Goal: Find specific page/section: Find specific page/section

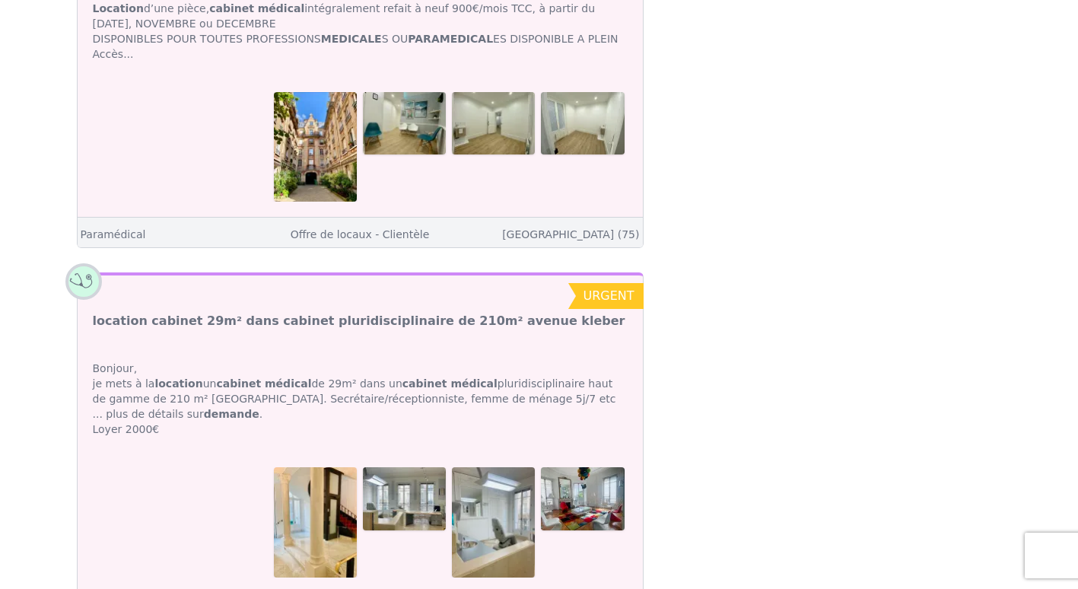
scroll to position [5090, 0]
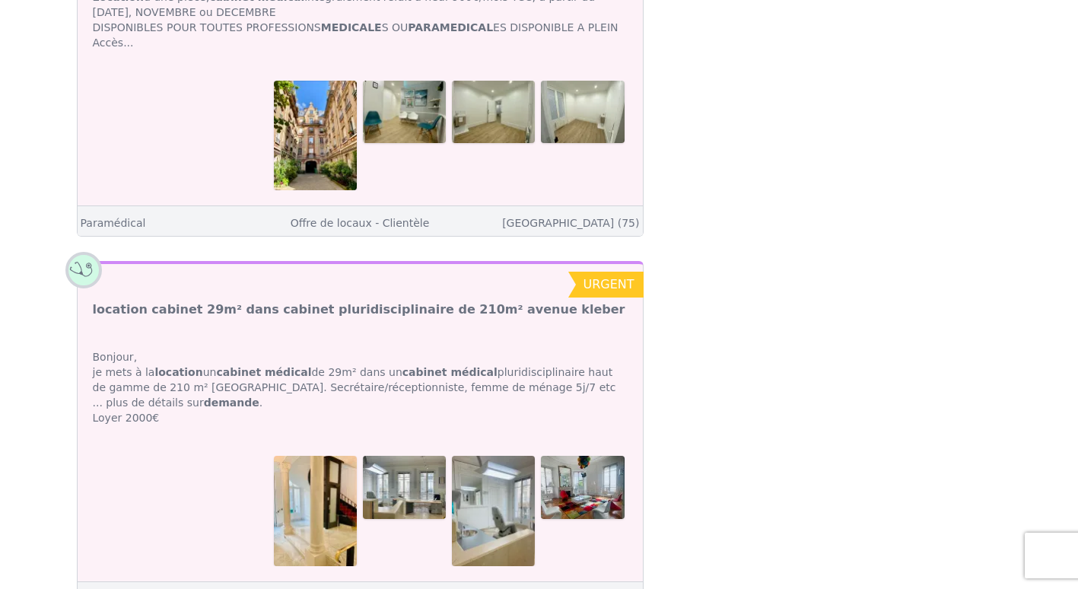
click at [259, 396] on strong "demande" at bounding box center [232, 402] width 56 height 12
click at [278, 455] on img at bounding box center [315, 510] width 83 height 110
click at [106, 588] on link "Médecin" at bounding box center [103, 598] width 45 height 12
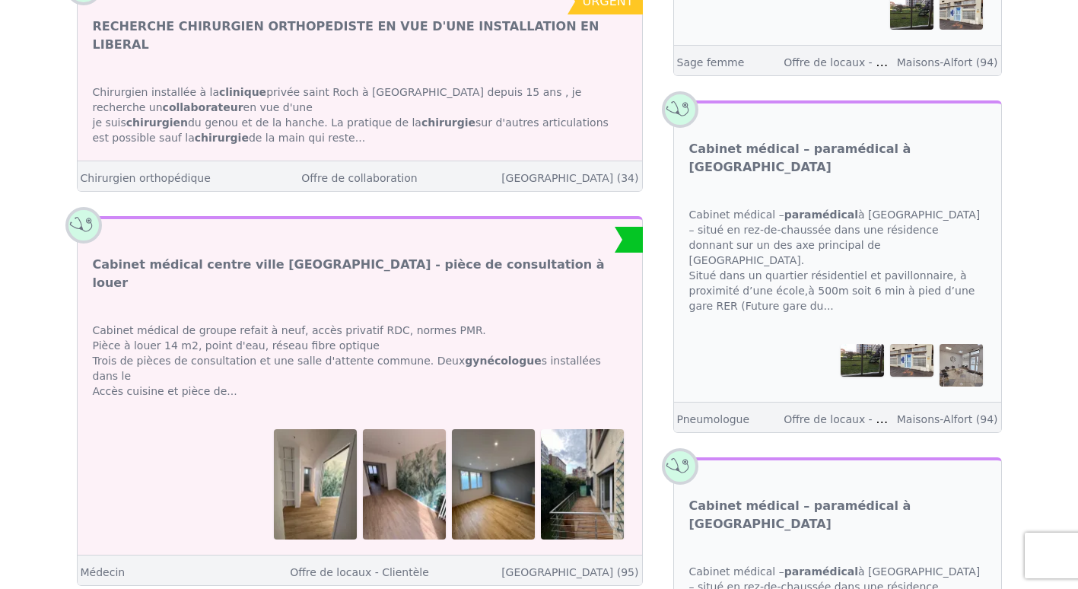
scroll to position [1978, 0]
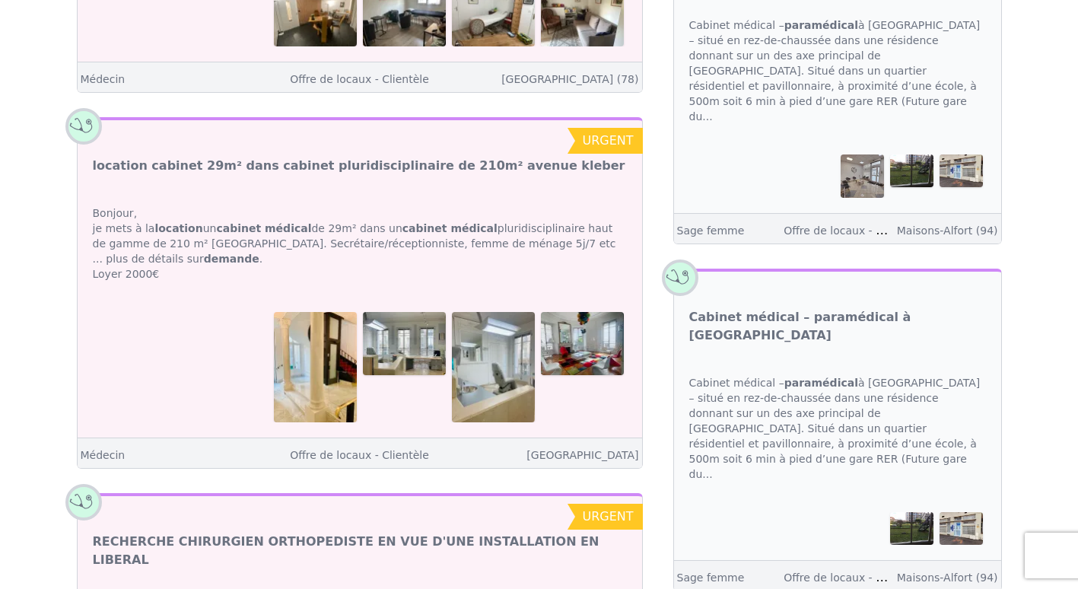
click at [359, 297] on div at bounding box center [360, 367] width 564 height 141
click at [505, 371] on img at bounding box center [493, 367] width 83 height 110
click at [591, 330] on img at bounding box center [582, 343] width 83 height 62
click at [338, 358] on img at bounding box center [315, 367] width 83 height 110
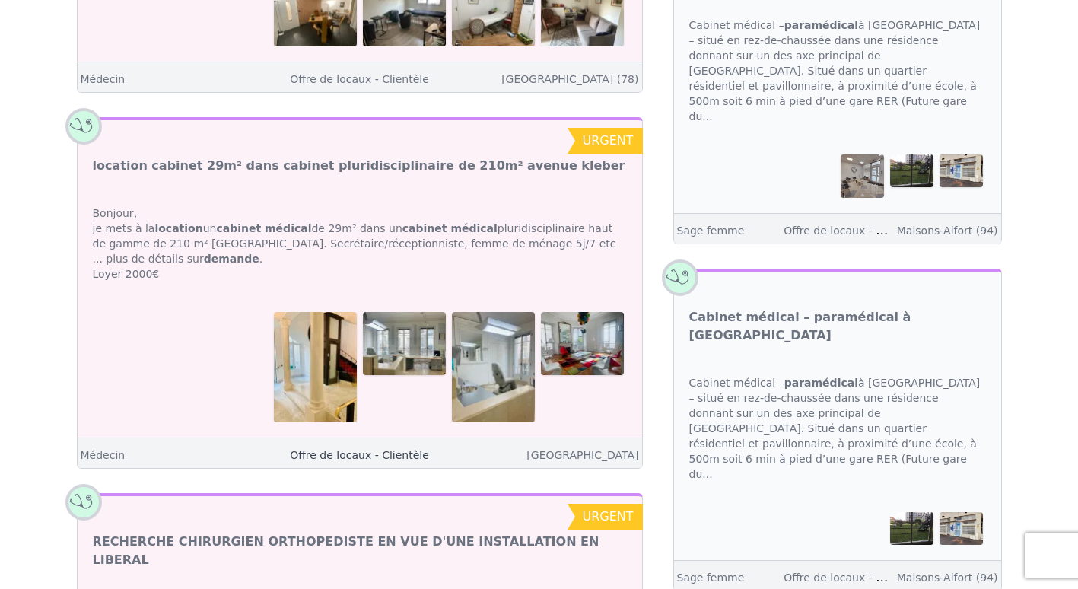
click at [392, 449] on link "Offre de locaux - Clientèle" at bounding box center [359, 455] width 139 height 12
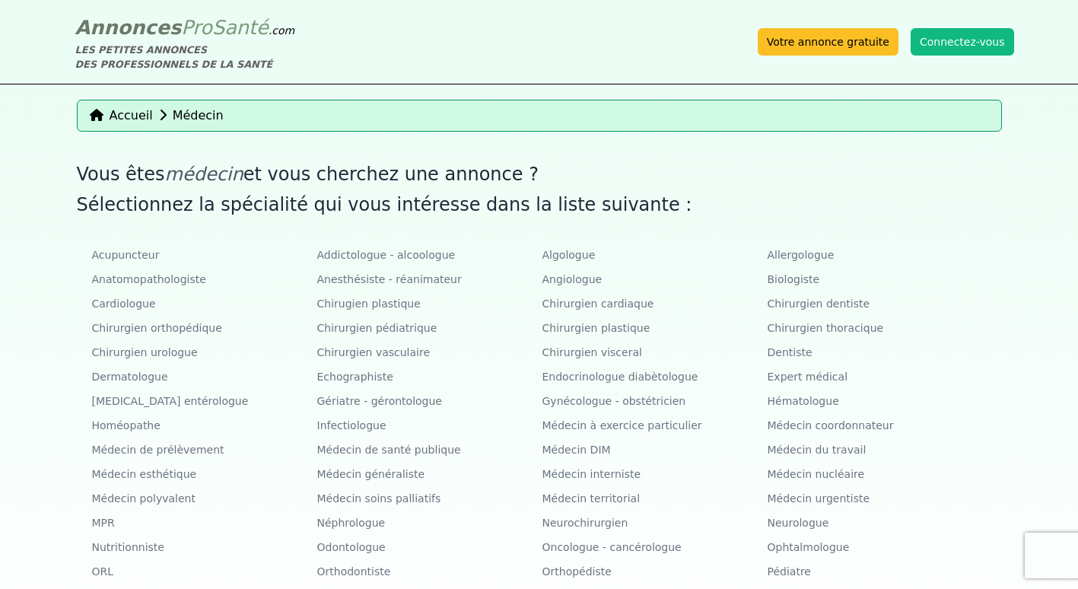
scroll to position [1978, 0]
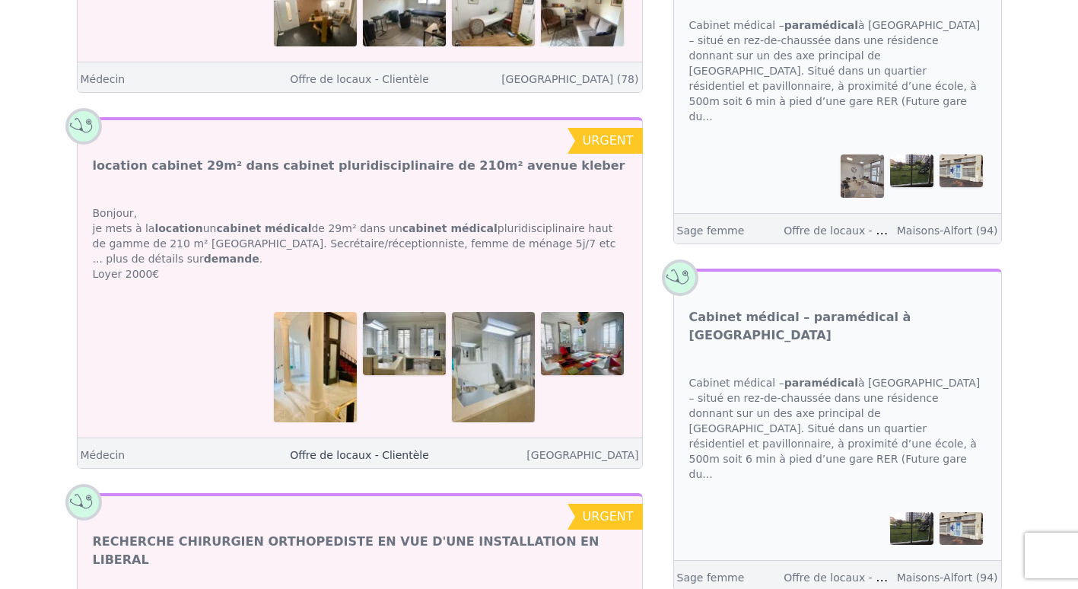
click at [414, 449] on link "Offre de locaux - Clientèle" at bounding box center [359, 455] width 139 height 12
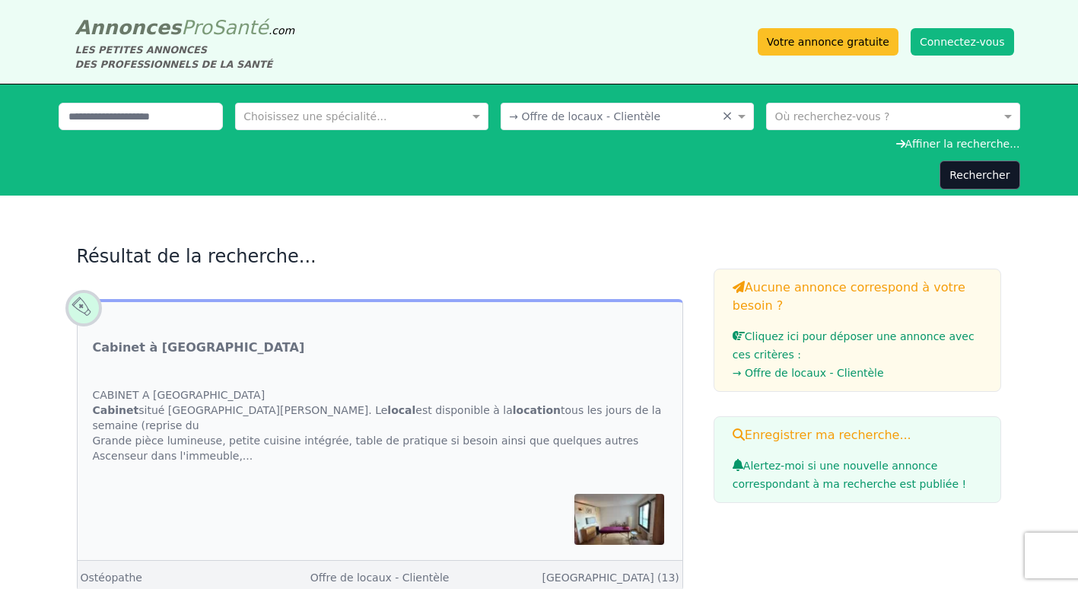
scroll to position [1978, 0]
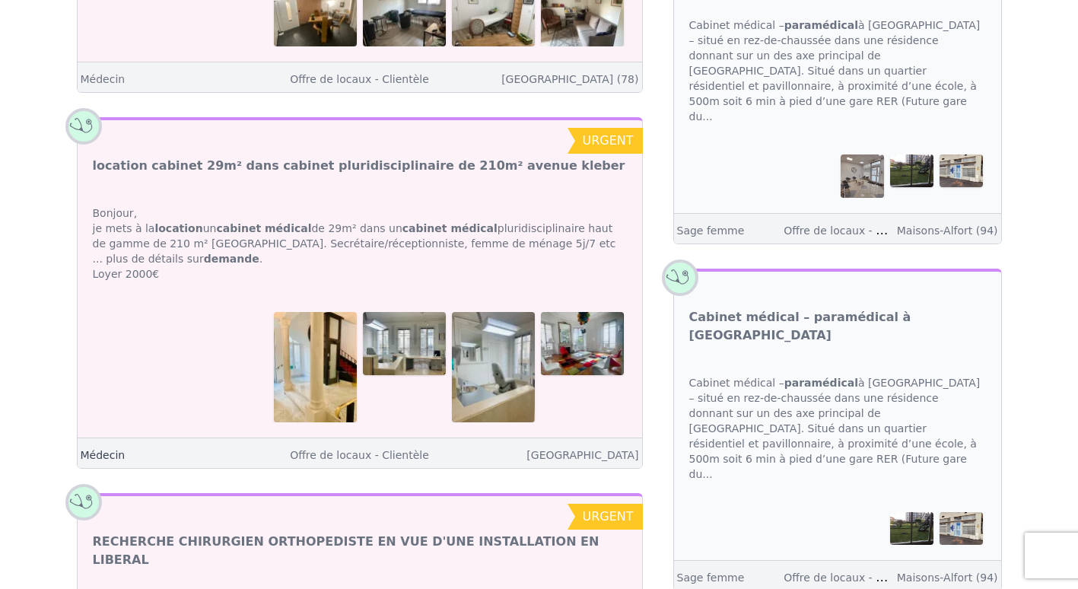
click at [110, 449] on link "Médecin" at bounding box center [103, 455] width 45 height 12
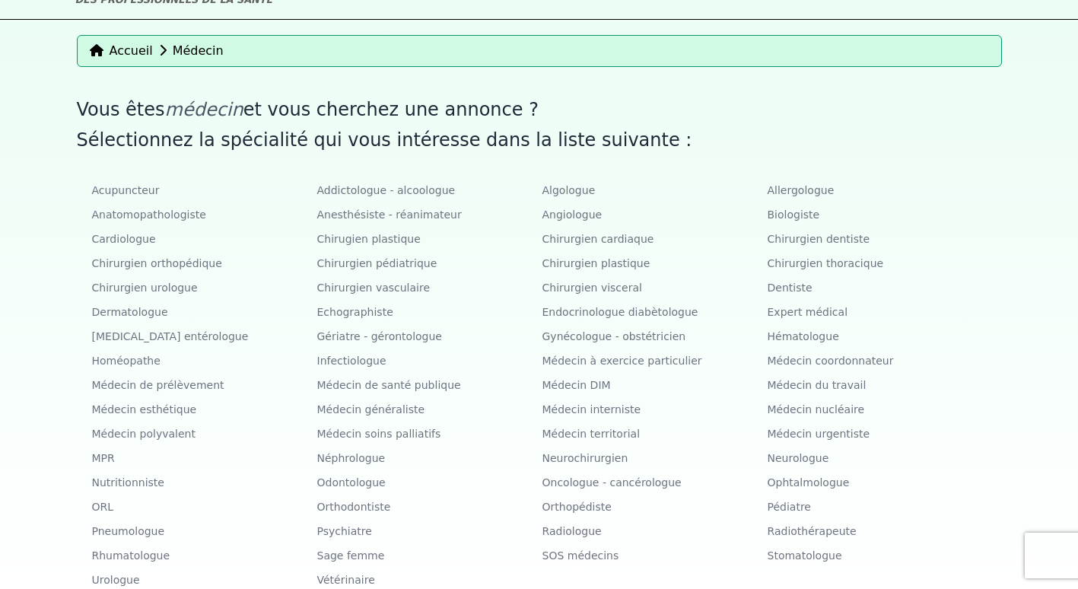
scroll to position [45, 0]
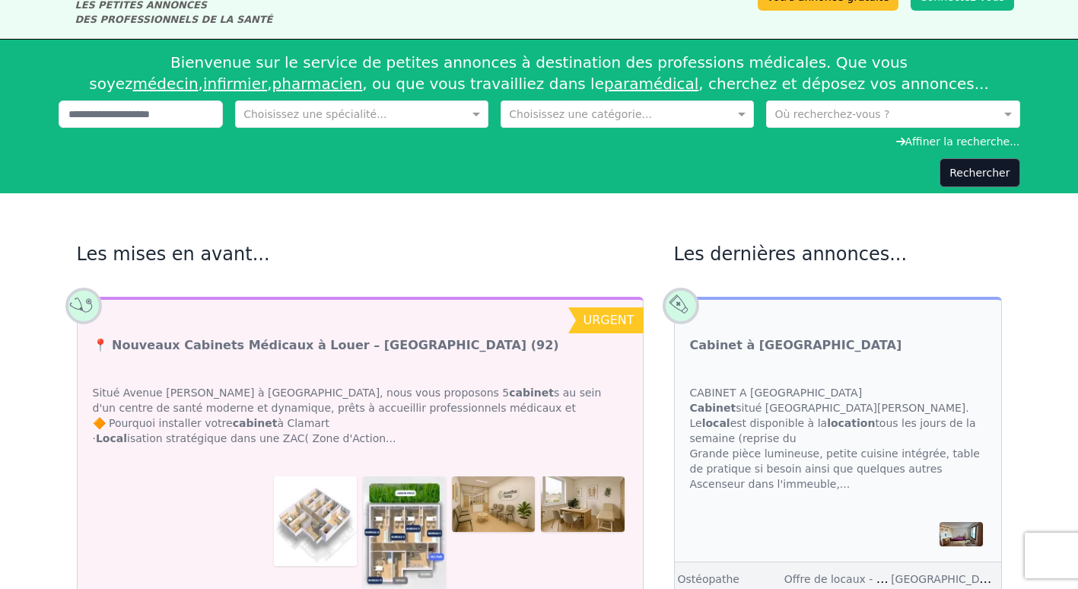
scroll to position [5090, 0]
